Goal: Information Seeking & Learning: Find specific page/section

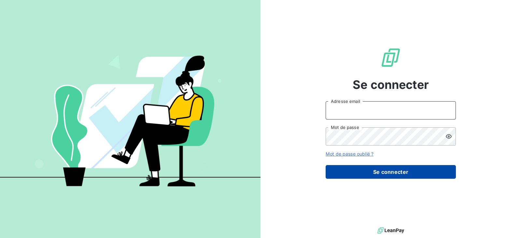
type input "[EMAIL_ADDRESS][DOMAIN_NAME]"
click at [354, 176] on button "Se connecter" at bounding box center [391, 172] width 130 height 14
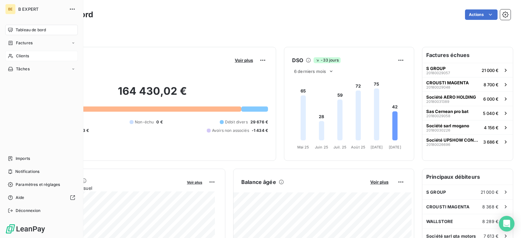
click at [34, 54] on div "Clients" at bounding box center [41, 56] width 73 height 10
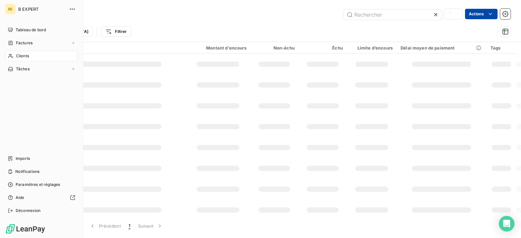
click at [49, 56] on div "Clients" at bounding box center [41, 56] width 73 height 10
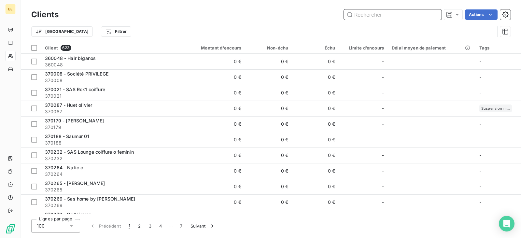
click at [389, 15] on input "text" at bounding box center [393, 14] width 98 height 10
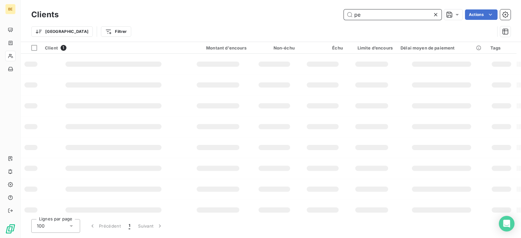
type input "p"
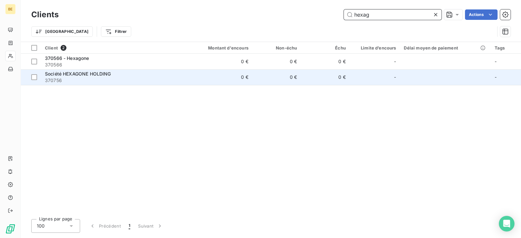
type input "hexag"
click at [90, 78] on span "370756" at bounding box center [114, 80] width 138 height 7
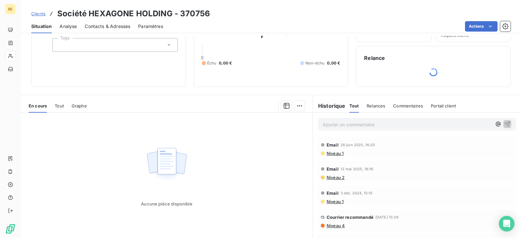
scroll to position [62, 0]
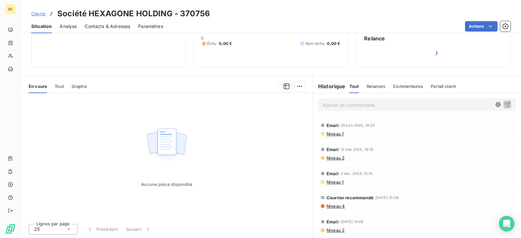
click at [54, 85] on div "En cours Tout Graphe" at bounding box center [167, 87] width 292 height 14
click at [57, 85] on span "Tout" at bounding box center [59, 86] width 9 height 5
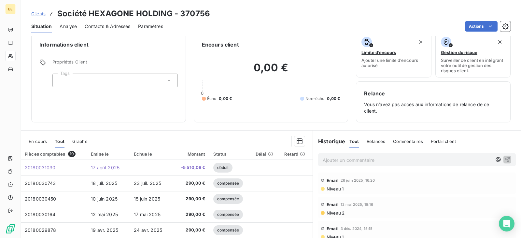
scroll to position [0, 0]
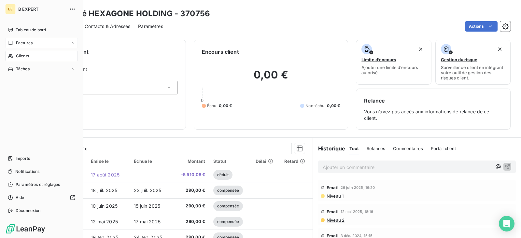
drag, startPoint x: 13, startPoint y: 53, endPoint x: 24, endPoint y: 48, distance: 12.5
click at [13, 53] on icon at bounding box center [11, 55] width 6 height 5
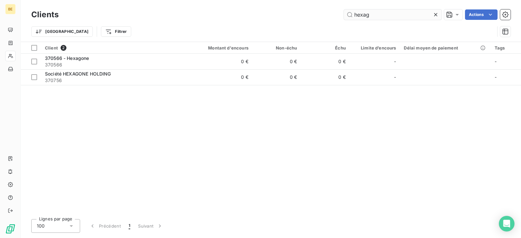
click at [365, 19] on input "hexag" at bounding box center [393, 14] width 98 height 10
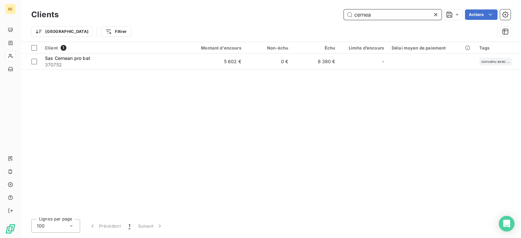
click at [389, 14] on input "cernea" at bounding box center [393, 14] width 98 height 10
type input "a"
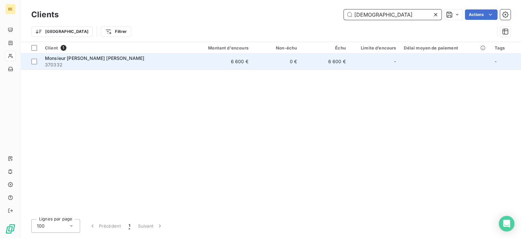
type input "[DEMOGRAPHIC_DATA]"
click at [363, 58] on div "-" at bounding box center [375, 61] width 43 height 10
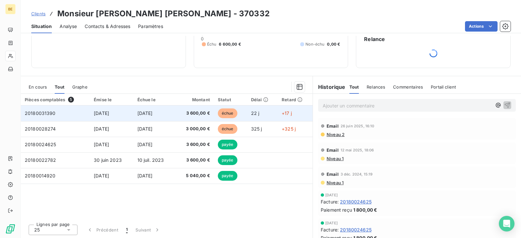
scroll to position [62, 0]
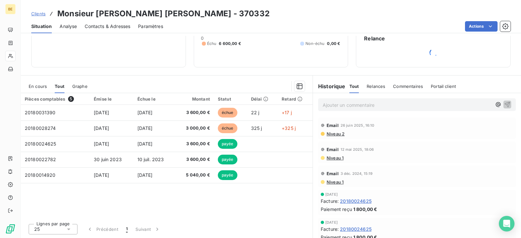
drag, startPoint x: 212, startPoint y: 120, endPoint x: 188, endPoint y: 75, distance: 50.8
click at [188, 75] on div "En cours Tout Graphe Pièces comptables 5 Émise le Échue le Montant Statut Délai…" at bounding box center [271, 156] width 501 height 163
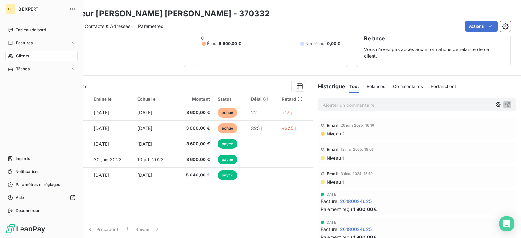
click at [19, 53] on span "Clients" at bounding box center [22, 56] width 13 height 6
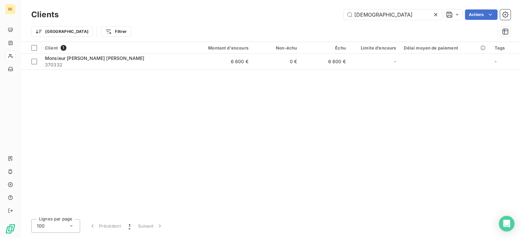
click at [380, 8] on div "Clients samama Actions" at bounding box center [271, 15] width 480 height 14
click at [374, 12] on input "[DEMOGRAPHIC_DATA]" at bounding box center [393, 14] width 98 height 10
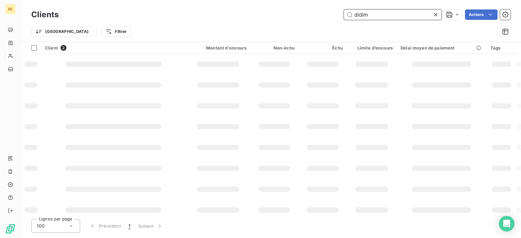
type input "didim"
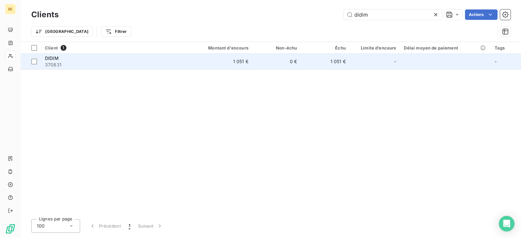
click at [187, 59] on td "DIDIM 370831" at bounding box center [114, 62] width 146 height 16
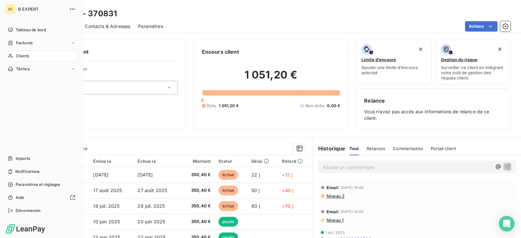
click at [20, 55] on span "Clients" at bounding box center [22, 56] width 13 height 6
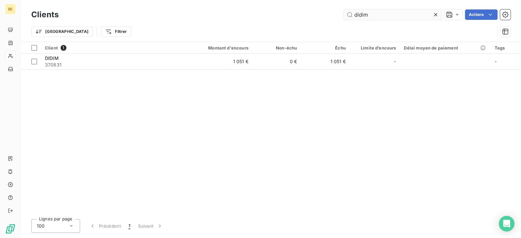
click at [366, 13] on input "didim" at bounding box center [393, 14] width 98 height 10
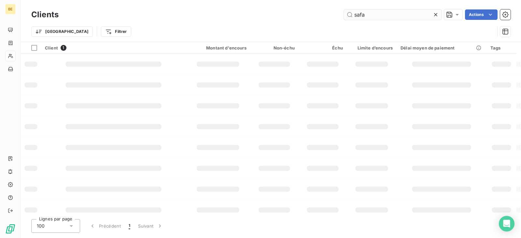
type input "safa"
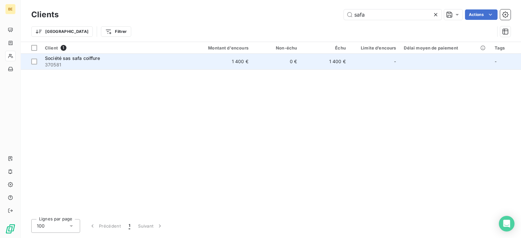
click at [91, 64] on span "370581" at bounding box center [114, 65] width 138 height 7
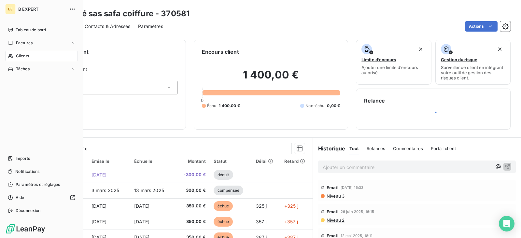
click at [19, 50] on nav "Tableau de bord Factures Clients Tâches" at bounding box center [41, 50] width 73 height 50
click at [20, 56] on span "Clients" at bounding box center [22, 56] width 13 height 6
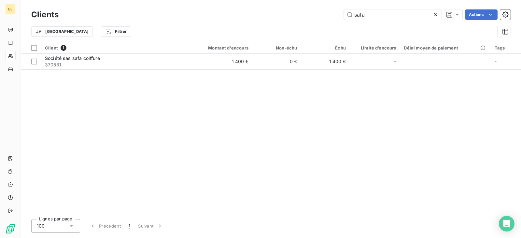
click at [398, 21] on div "Clients safa Actions" at bounding box center [271, 15] width 480 height 14
drag, startPoint x: 396, startPoint y: 20, endPoint x: 346, endPoint y: 15, distance: 50.7
click at [345, 23] on div "Clients safa Actions Trier Filtrer" at bounding box center [271, 25] width 480 height 34
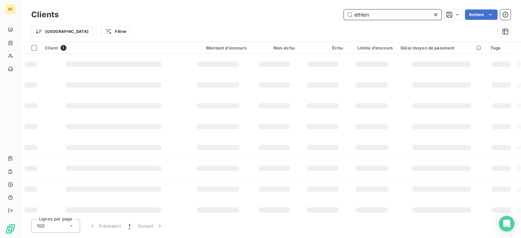
type input "ethlen"
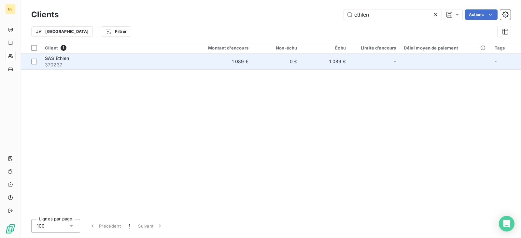
click at [192, 58] on td "1 089 €" at bounding box center [219, 62] width 65 height 16
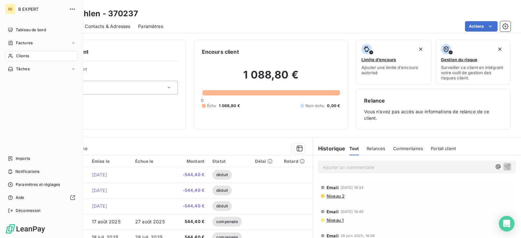
click at [16, 56] on span "Clients" at bounding box center [22, 56] width 13 height 6
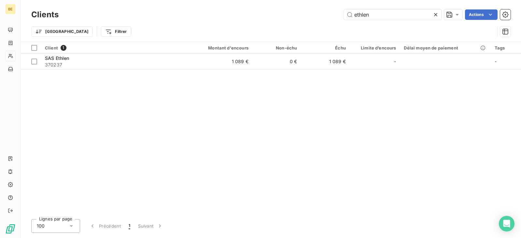
click at [369, 22] on div "Trier Filtrer" at bounding box center [271, 32] width 480 height 20
drag, startPoint x: 369, startPoint y: 22, endPoint x: 372, endPoint y: 17, distance: 5.7
click at [371, 21] on div "Clients ethlen Actions Trier Filtrer" at bounding box center [271, 25] width 480 height 34
click at [372, 17] on input "ethlen" at bounding box center [393, 14] width 98 height 10
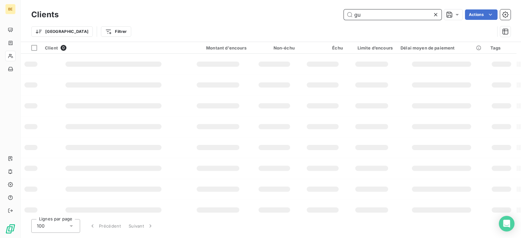
type input "g"
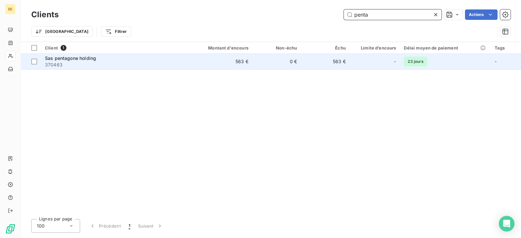
type input "penta"
click at [102, 64] on span "370463" at bounding box center [114, 65] width 138 height 7
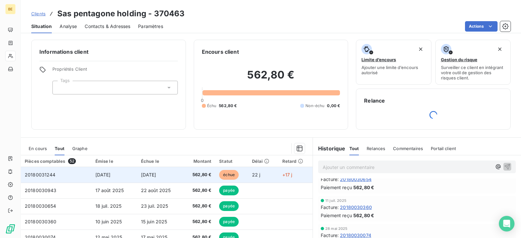
scroll to position [65, 0]
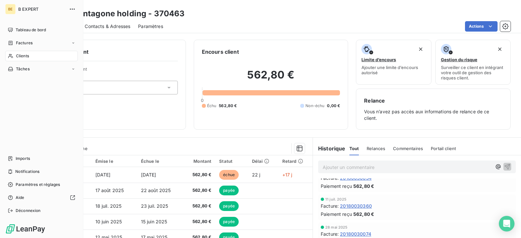
click at [22, 52] on div "Clients" at bounding box center [41, 56] width 73 height 10
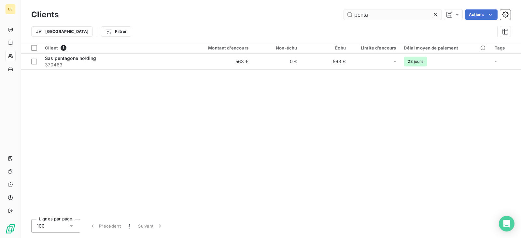
click at [364, 16] on input "penta" at bounding box center [393, 14] width 98 height 10
click at [365, 16] on input "penta" at bounding box center [393, 14] width 98 height 10
drag, startPoint x: 373, startPoint y: 16, endPoint x: 332, endPoint y: 20, distance: 41.3
click at [332, 20] on div "Clients c.l.k Actions" at bounding box center [271, 15] width 480 height 14
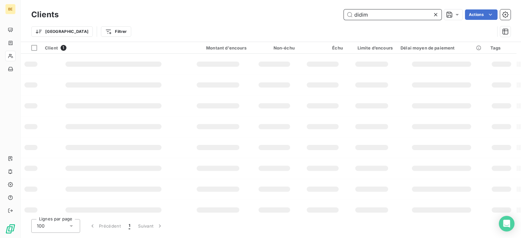
type input "didim"
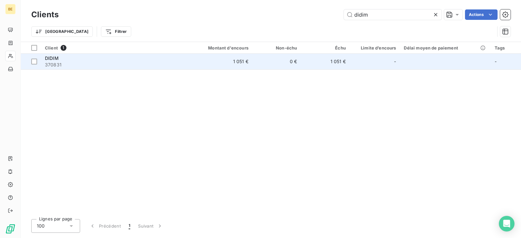
click at [175, 60] on div "DIDIM" at bounding box center [114, 58] width 138 height 7
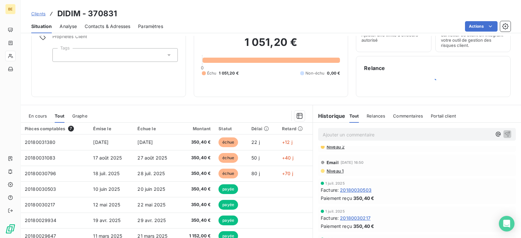
scroll to position [33, 0]
